Goal: Task Accomplishment & Management: Use online tool/utility

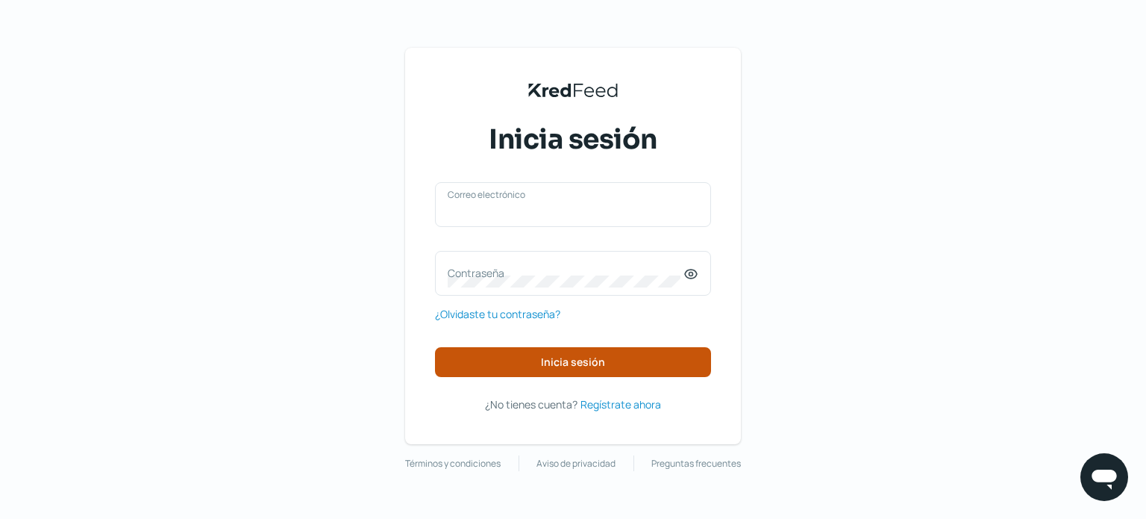
type input "[EMAIL_ADDRESS][DOMAIN_NAME]"
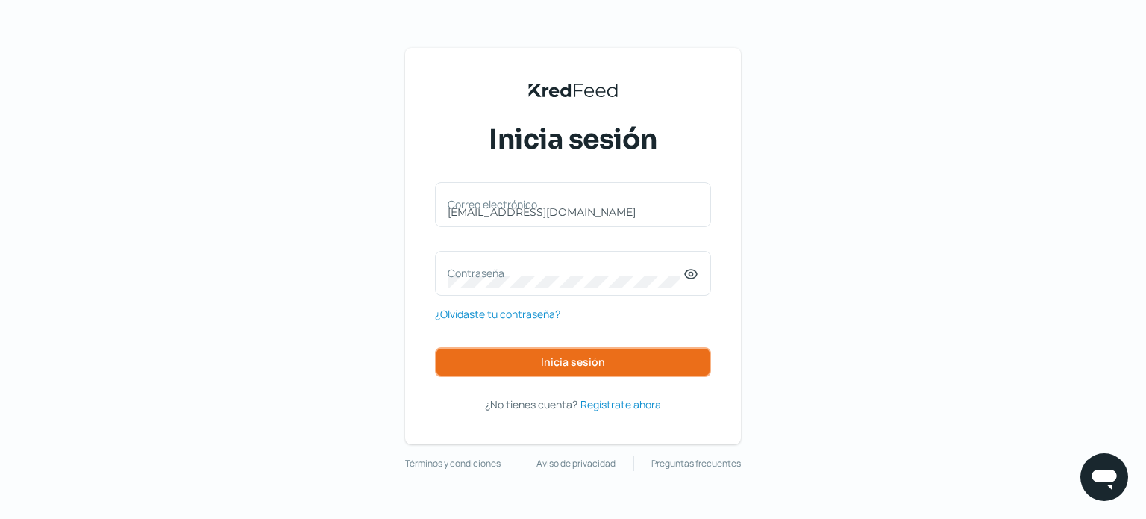
click at [555, 363] on span "Inicia sesión" at bounding box center [573, 362] width 64 height 10
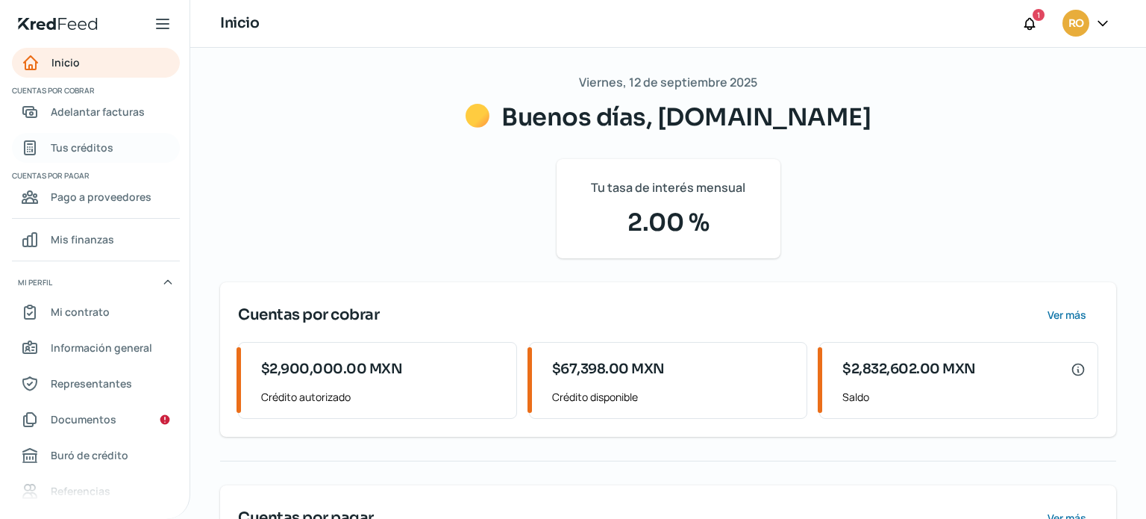
click at [75, 145] on span "Tus créditos" at bounding box center [82, 147] width 63 height 19
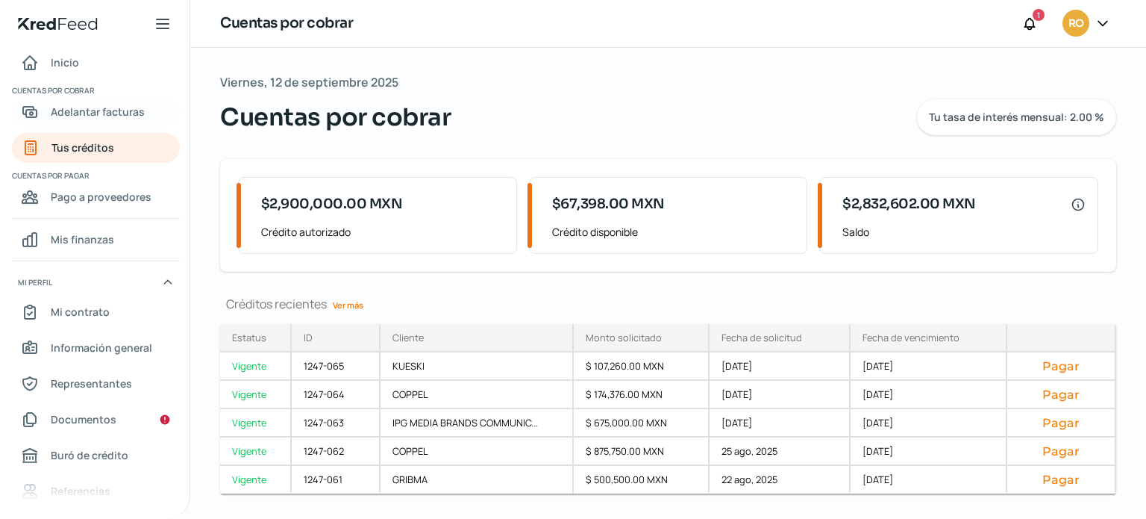
click at [82, 122] on link "Adelantar facturas" at bounding box center [96, 112] width 168 height 30
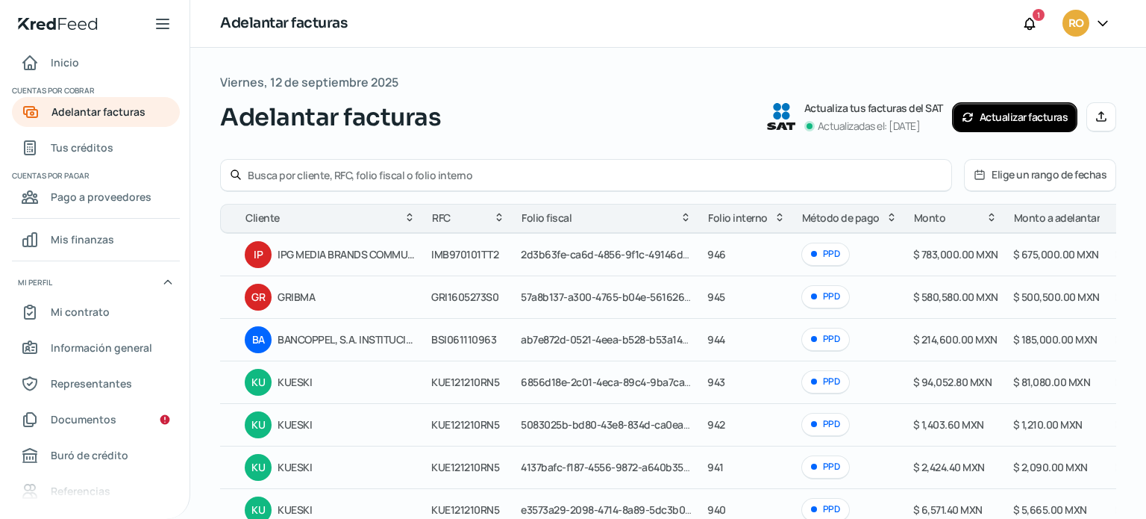
click at [540, 176] on input "text" at bounding box center [595, 175] width 695 height 14
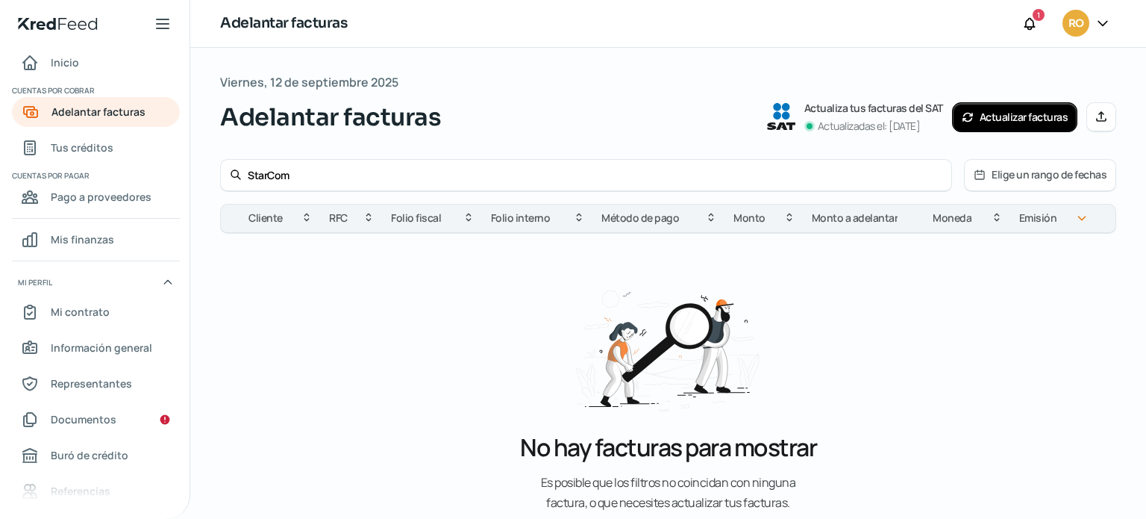
type input "StarCom"
click at [995, 113] on button "Actualizar facturas" at bounding box center [1015, 117] width 126 height 30
drag, startPoint x: 294, startPoint y: 174, endPoint x: 206, endPoint y: 168, distance: 88.3
click at [206, 169] on div "[DATE] Adelantar facturas Actualiza tus facturas del SAT Actualizadas el: [DATE…" at bounding box center [668, 342] width 956 height 588
click at [501, 125] on div "Adelantar facturas Actualiza tus facturas del SAT Actualizadas el: [DATE] Actua…" at bounding box center [668, 117] width 896 height 36
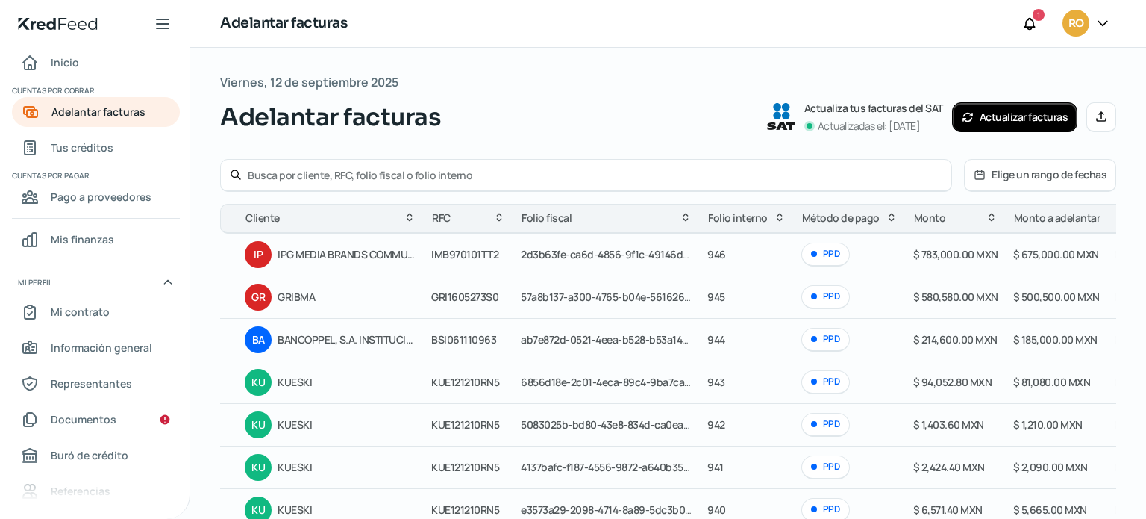
click at [986, 112] on button "Actualizar facturas" at bounding box center [1015, 117] width 126 height 30
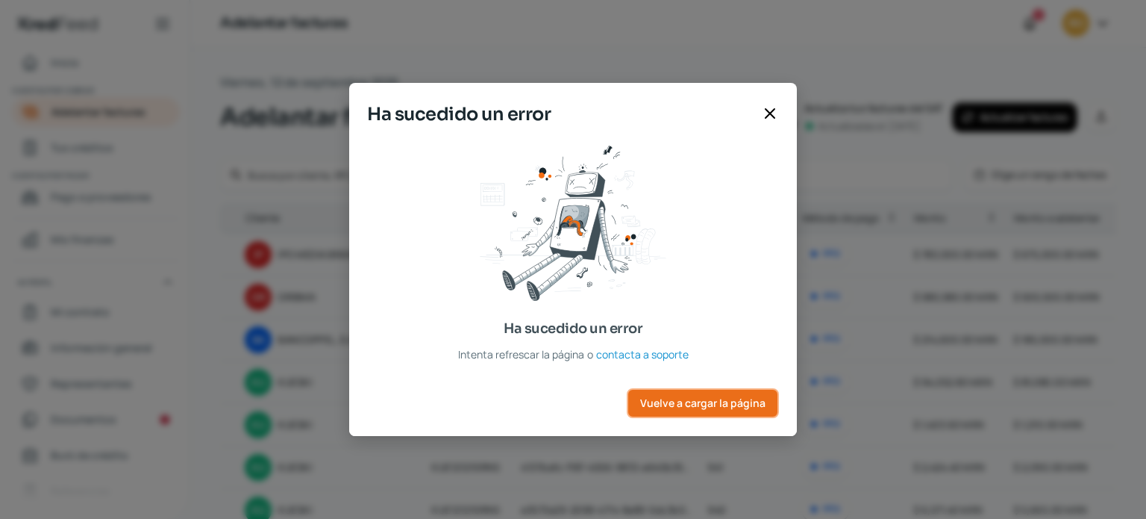
click at [678, 398] on span "Vuelve a cargar la página" at bounding box center [702, 403] width 125 height 10
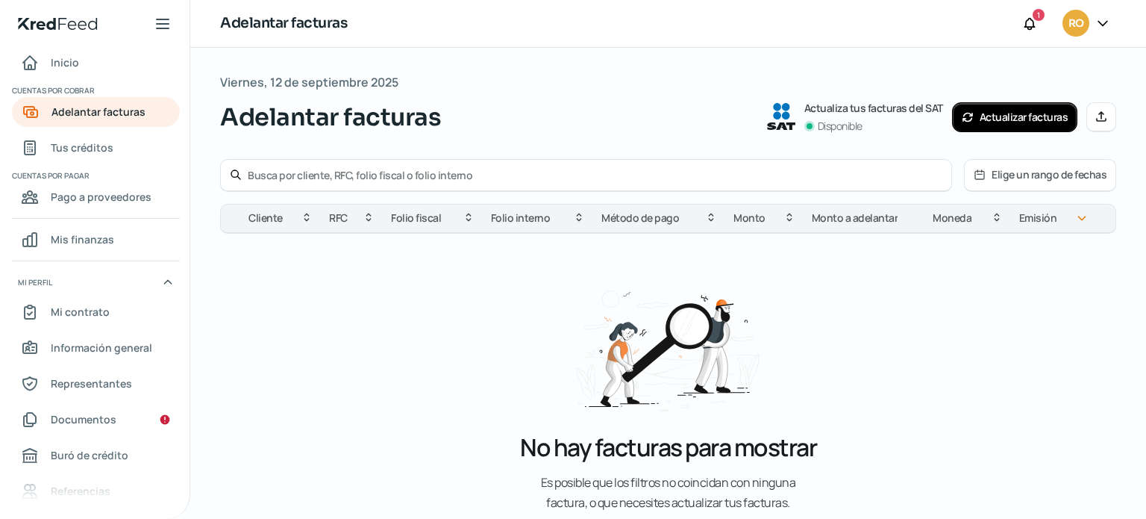
click at [442, 172] on input "text" at bounding box center [595, 175] width 695 height 14
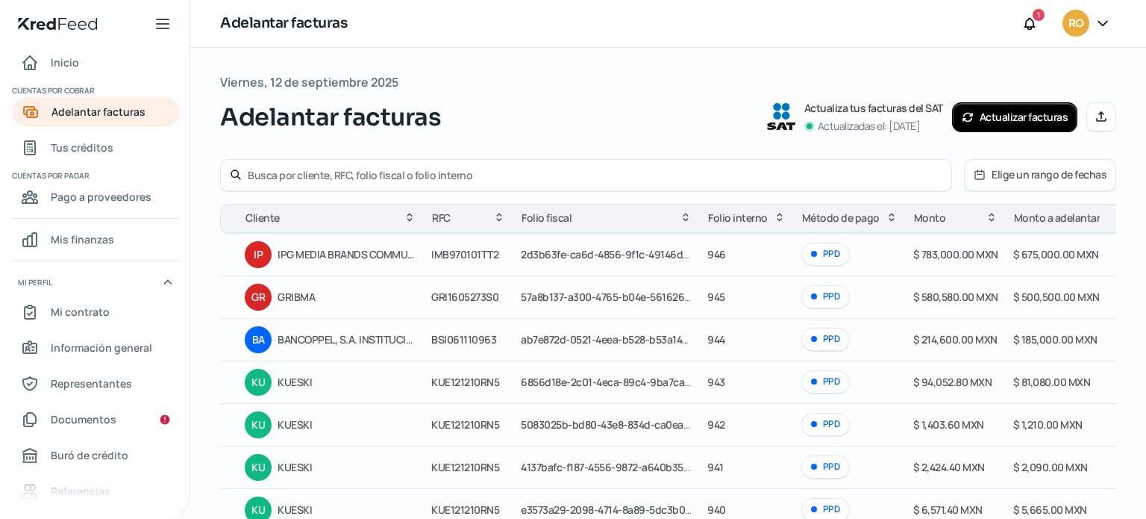
click at [1031, 128] on button "Actualizar facturas" at bounding box center [1015, 117] width 126 height 30
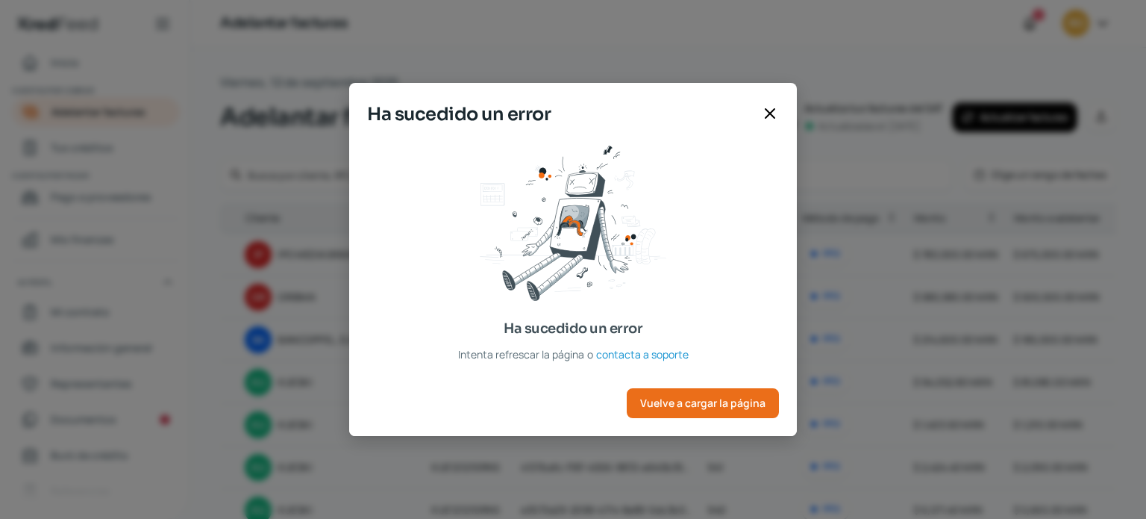
click at [764, 120] on icon at bounding box center [770, 113] width 18 height 18
